Goal: Find specific page/section: Find specific page/section

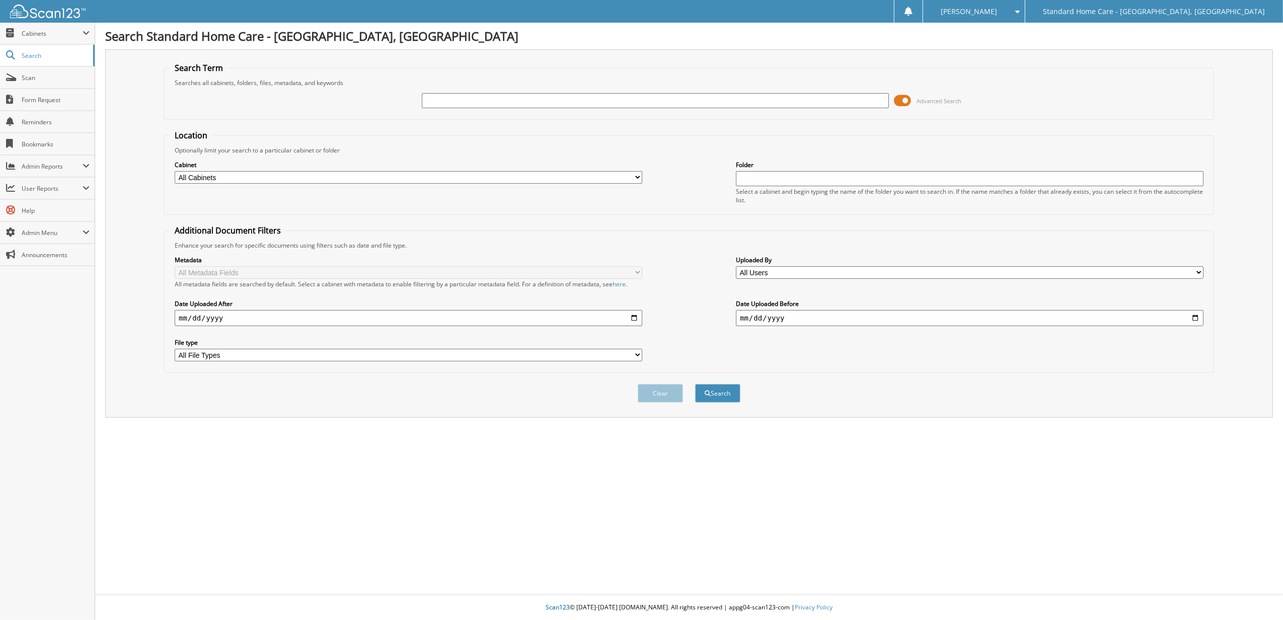
drag, startPoint x: 0, startPoint y: 0, endPoint x: 615, endPoint y: 102, distance: 623.3
click at [622, 102] on input "text" at bounding box center [655, 100] width 467 height 15
type input "WASAY"
click at [695, 384] on button "Search" at bounding box center [717, 393] width 45 height 19
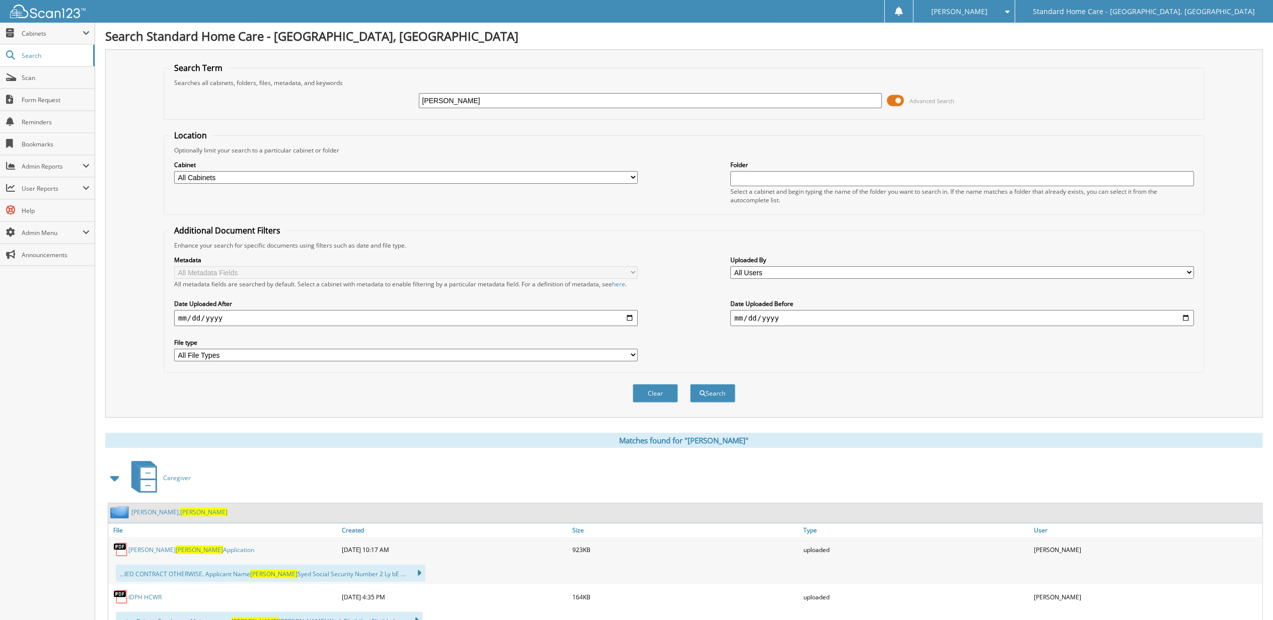
click at [180, 510] on span "Wasay" at bounding box center [203, 512] width 47 height 9
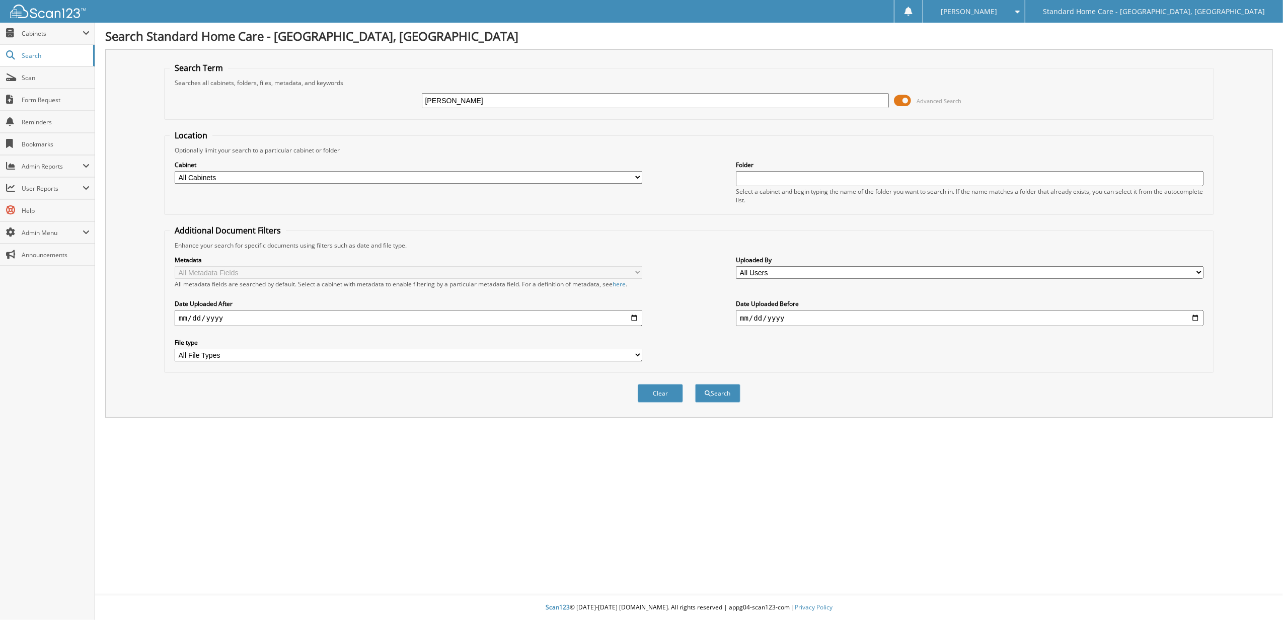
type input "[PERSON_NAME]"
click at [695, 384] on button "Search" at bounding box center [717, 393] width 45 height 19
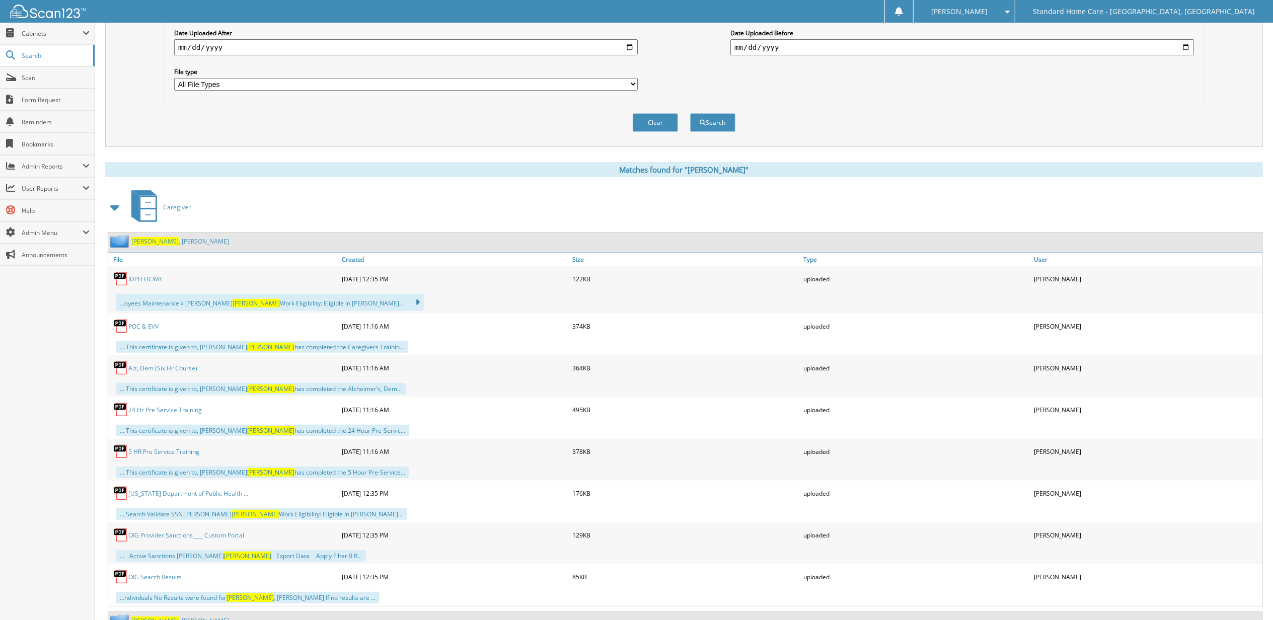
scroll to position [316, 0]
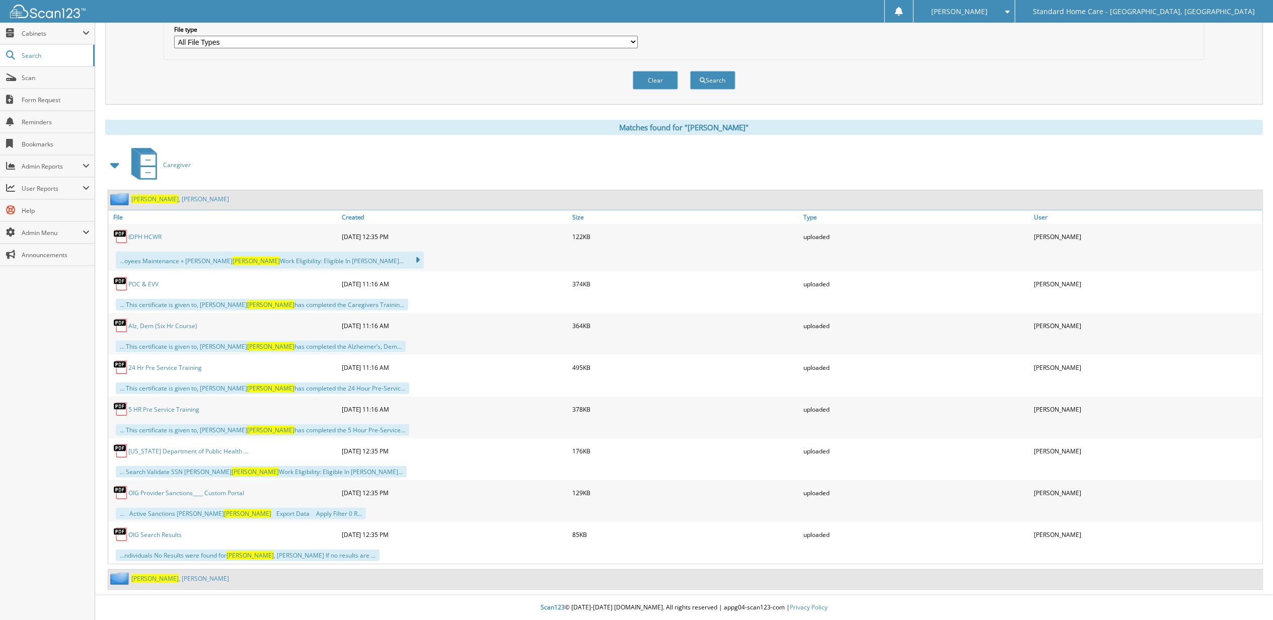
click at [166, 581] on link "Duarte , Angela" at bounding box center [180, 578] width 98 height 9
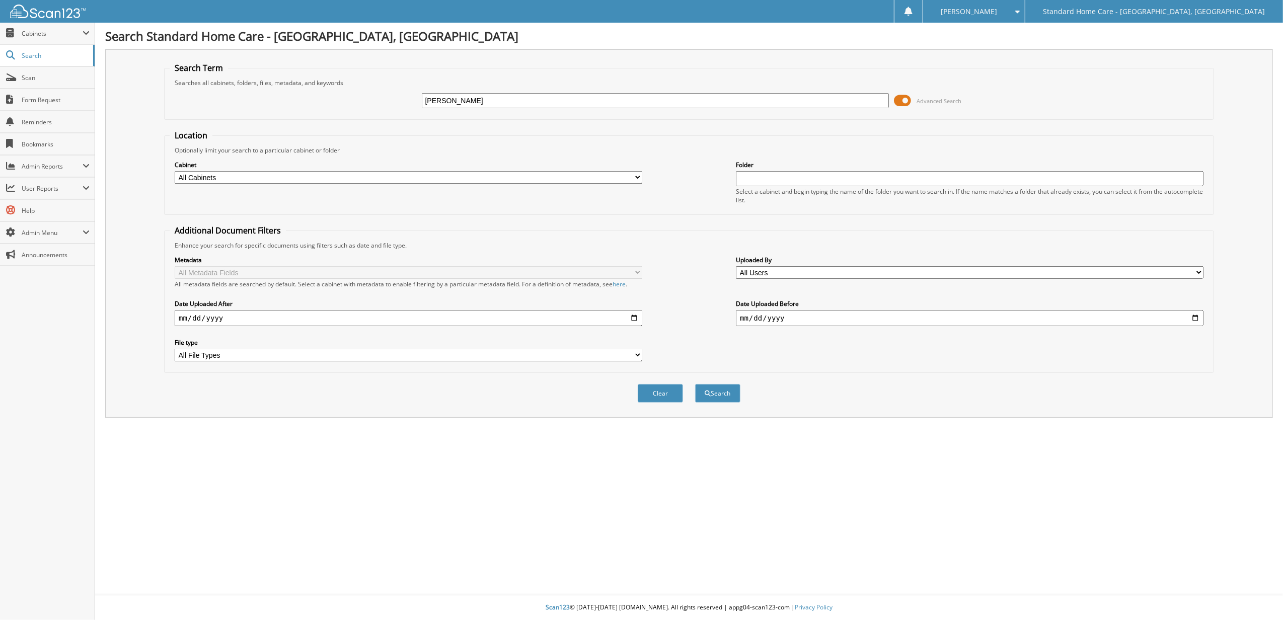
type input "[PERSON_NAME]"
click at [695, 384] on button "Search" at bounding box center [717, 393] width 45 height 19
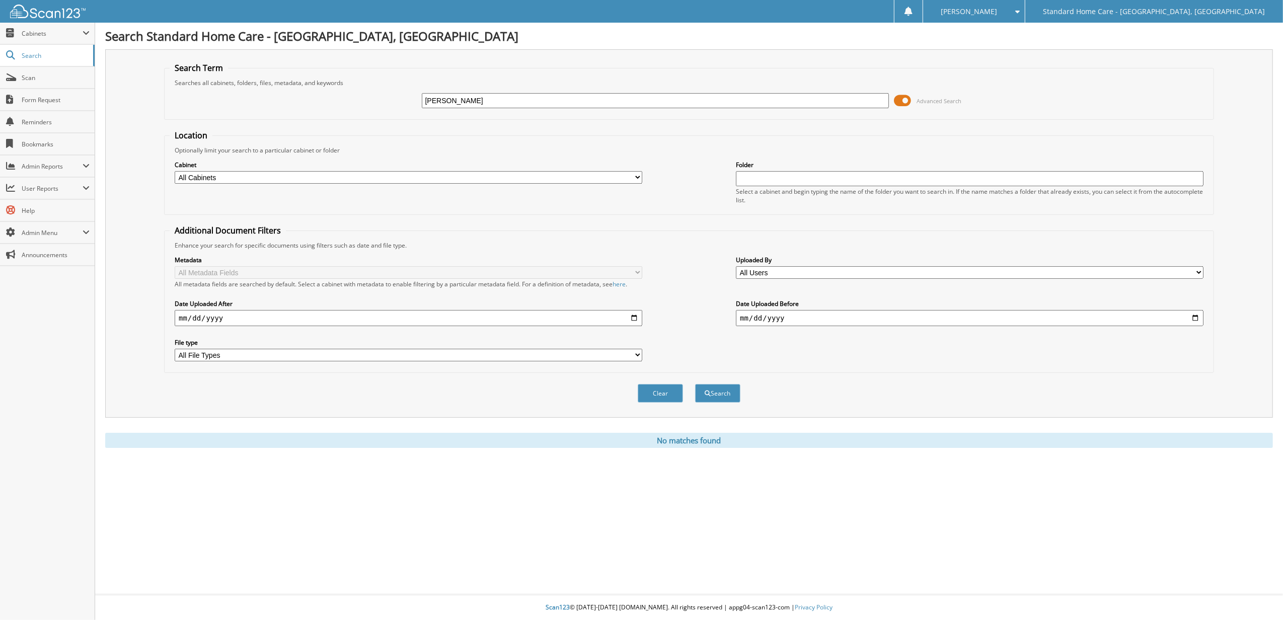
drag, startPoint x: 449, startPoint y: 104, endPoint x: 368, endPoint y: 122, distance: 82.5
click at [373, 122] on form "Search Term Searches all cabinets, folders, files, metadata, and keywords keonn…" at bounding box center [689, 237] width 1050 height 351
type input "jackson"
click at [695, 384] on button "Search" at bounding box center [717, 393] width 45 height 19
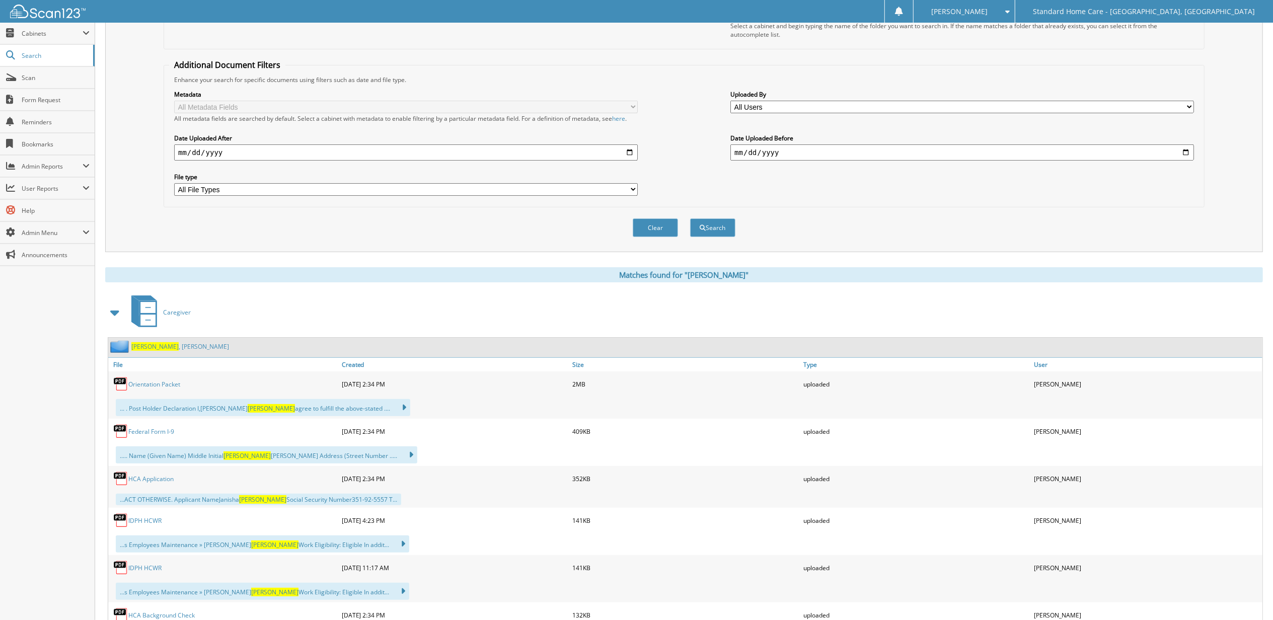
scroll to position [201, 0]
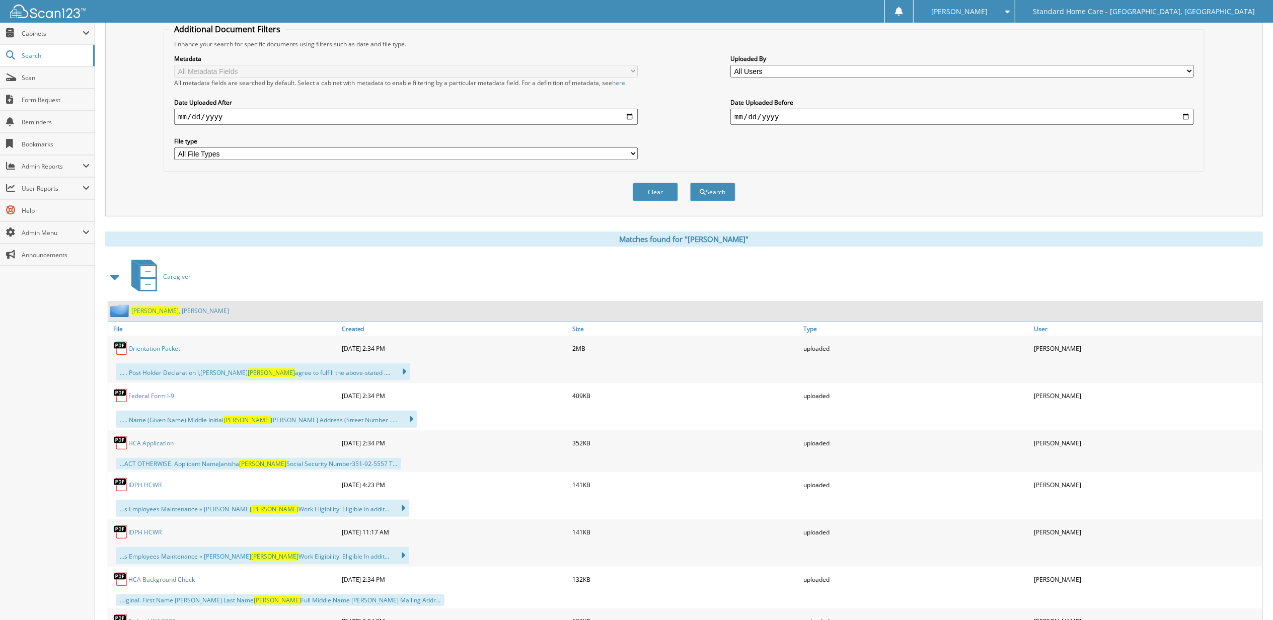
click at [164, 306] on div "Jackson , Janisha" at bounding box center [168, 310] width 121 height 13
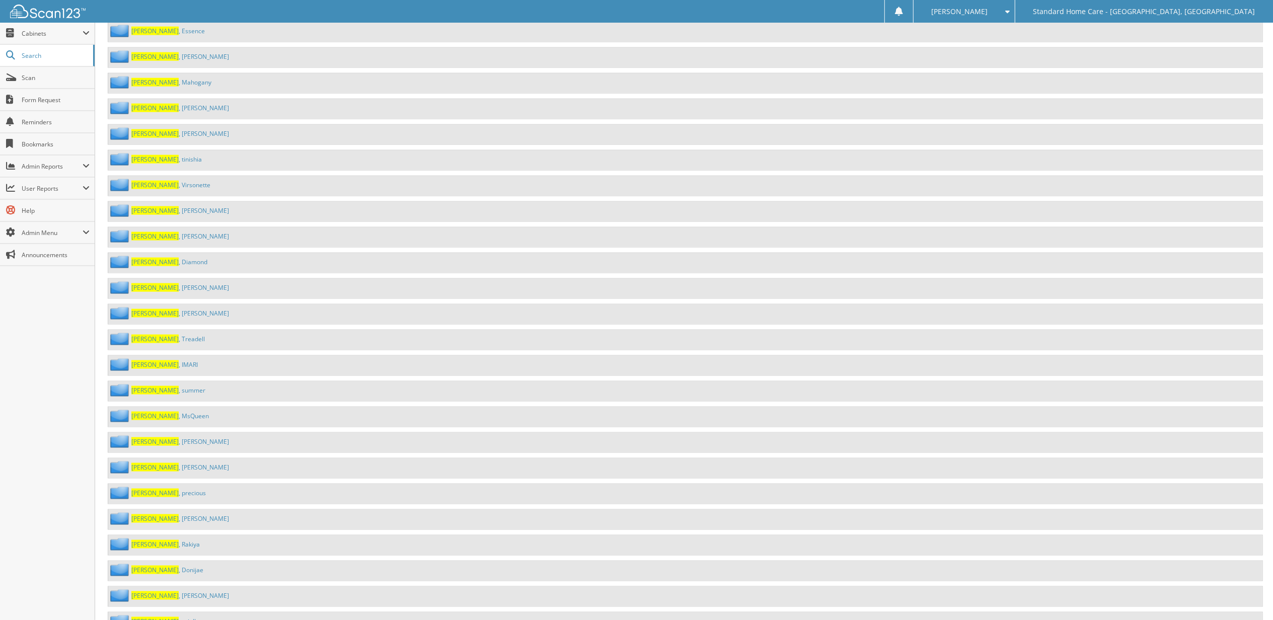
scroll to position [5256, 0]
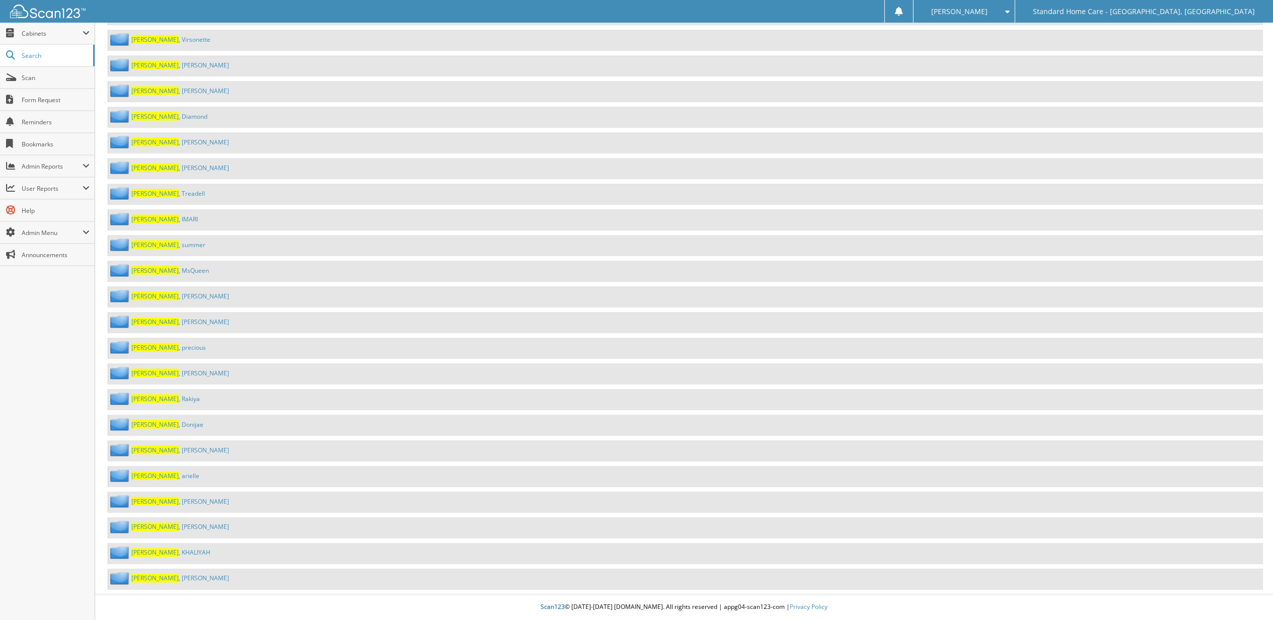
click at [166, 504] on div "Jackson , Keyonna" at bounding box center [168, 501] width 121 height 13
click at [170, 504] on link "Jackson , Keyonna" at bounding box center [180, 501] width 98 height 9
click at [180, 500] on link "Jackson , Keyonna" at bounding box center [180, 501] width 98 height 9
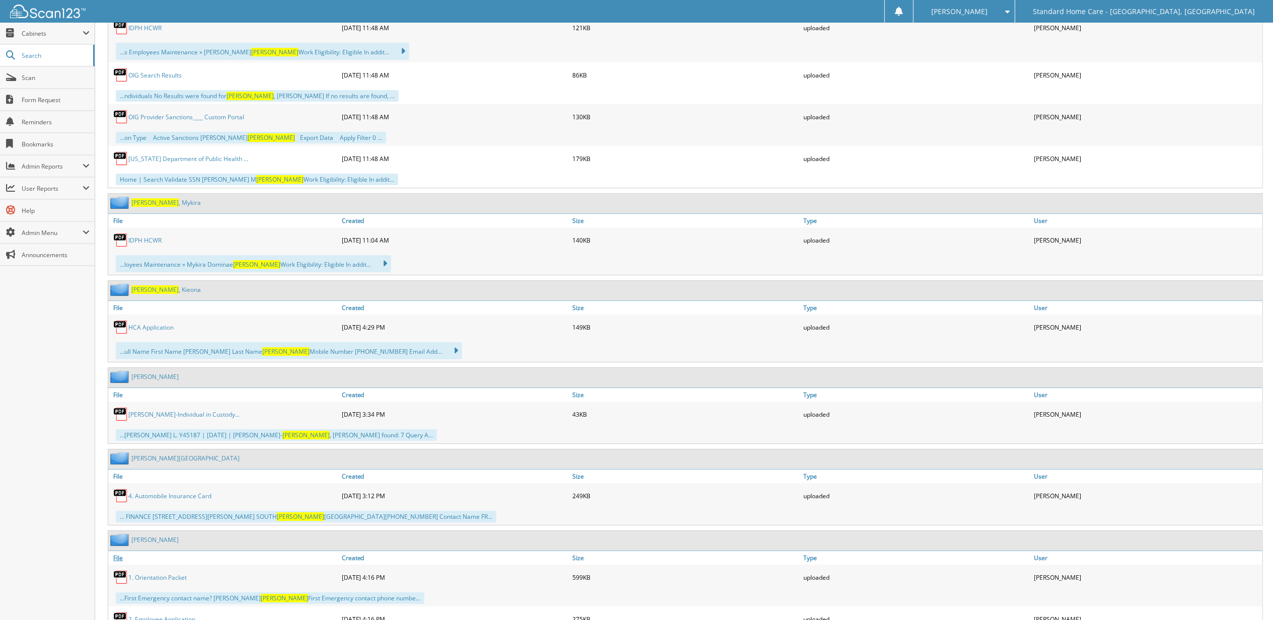
scroll to position [3041, 0]
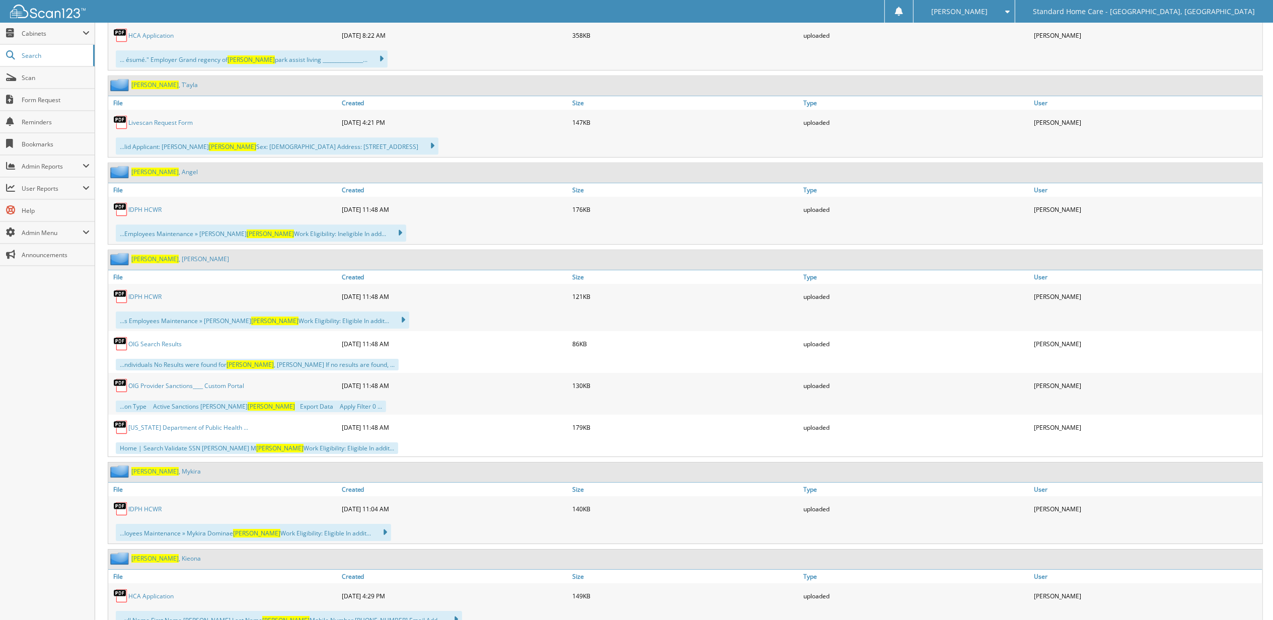
click at [140, 565] on div "[PERSON_NAME]" at bounding box center [154, 558] width 93 height 13
click at [142, 563] on span "[PERSON_NAME]" at bounding box center [154, 558] width 47 height 9
